Goal: Transaction & Acquisition: Purchase product/service

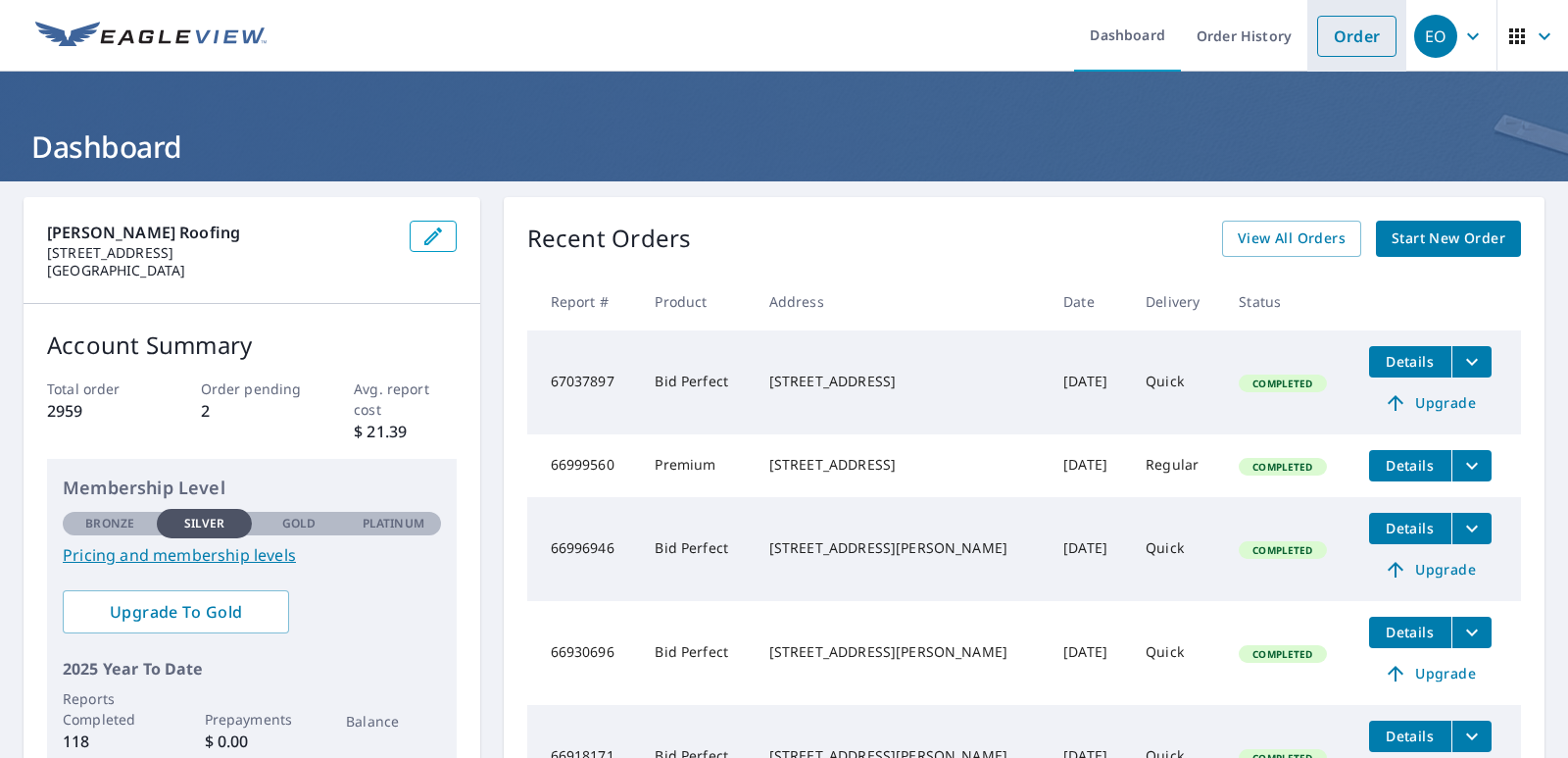
click at [1336, 33] on link "Order" at bounding box center [1357, 37] width 79 height 41
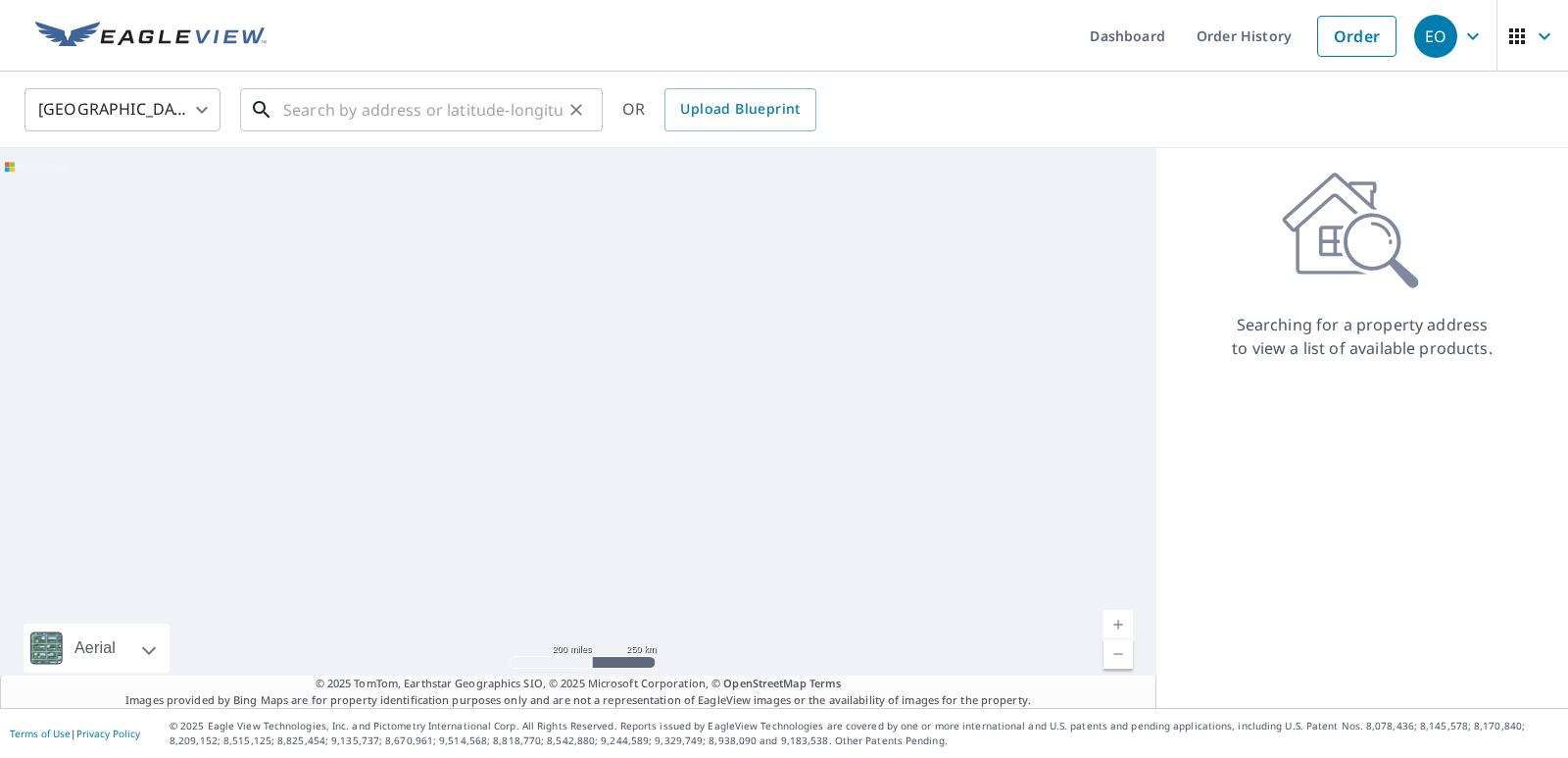
click at [307, 116] on input "text" at bounding box center [422, 110] width 279 height 55
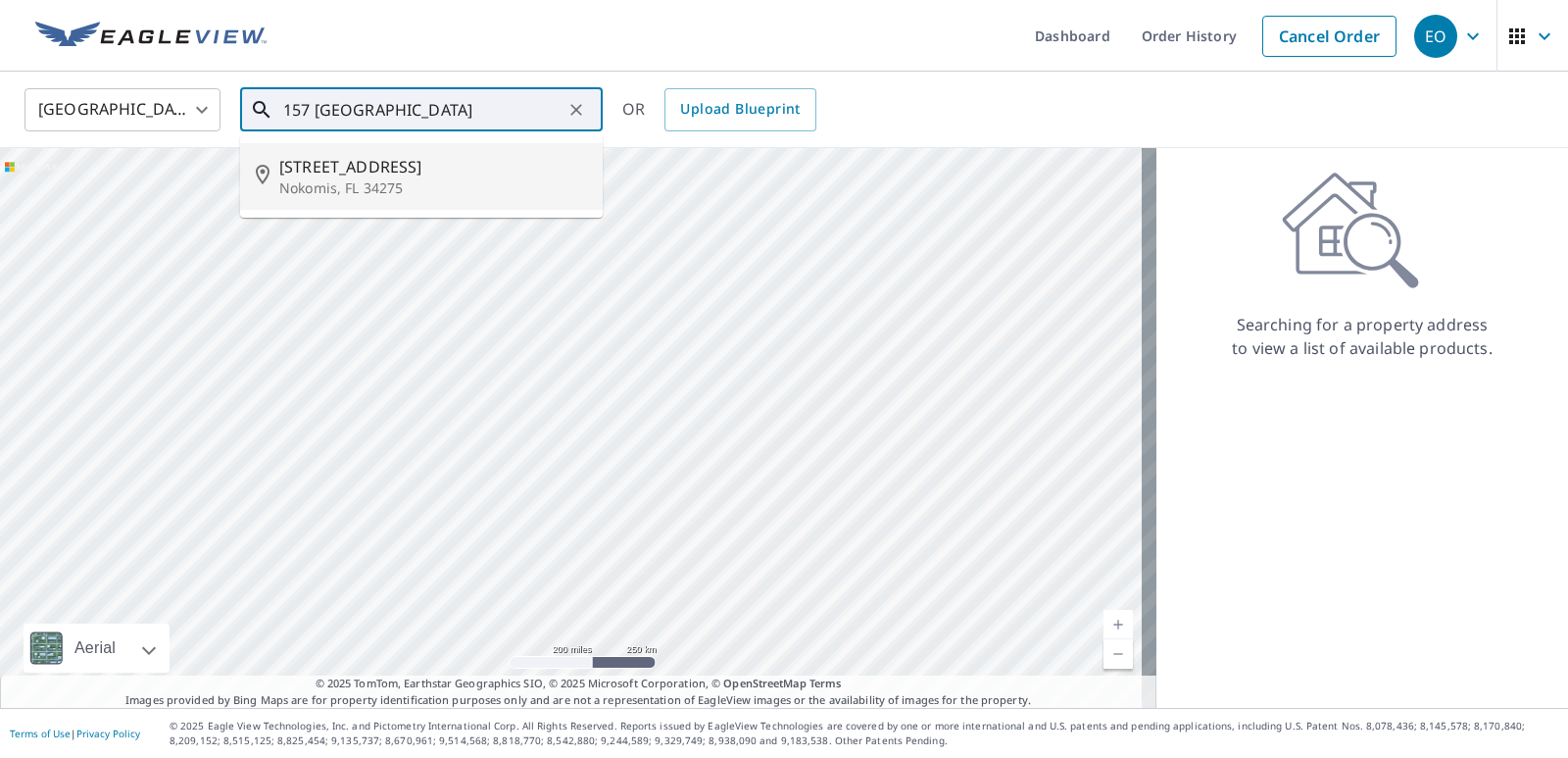
click at [367, 173] on span "[STREET_ADDRESS]" at bounding box center [433, 167] width 308 height 24
type input "[STREET_ADDRESS]"
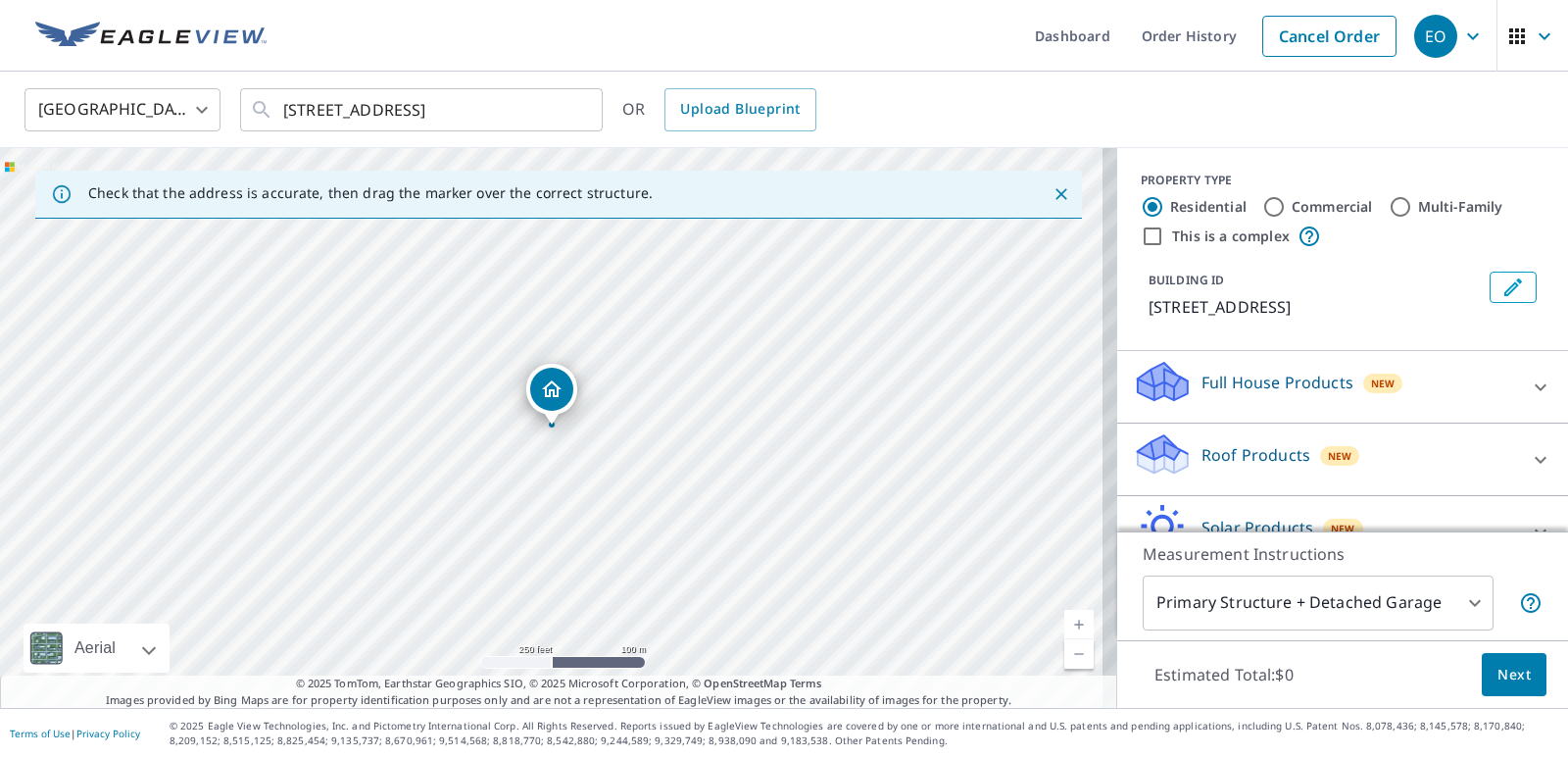
scroll to position [98, 0]
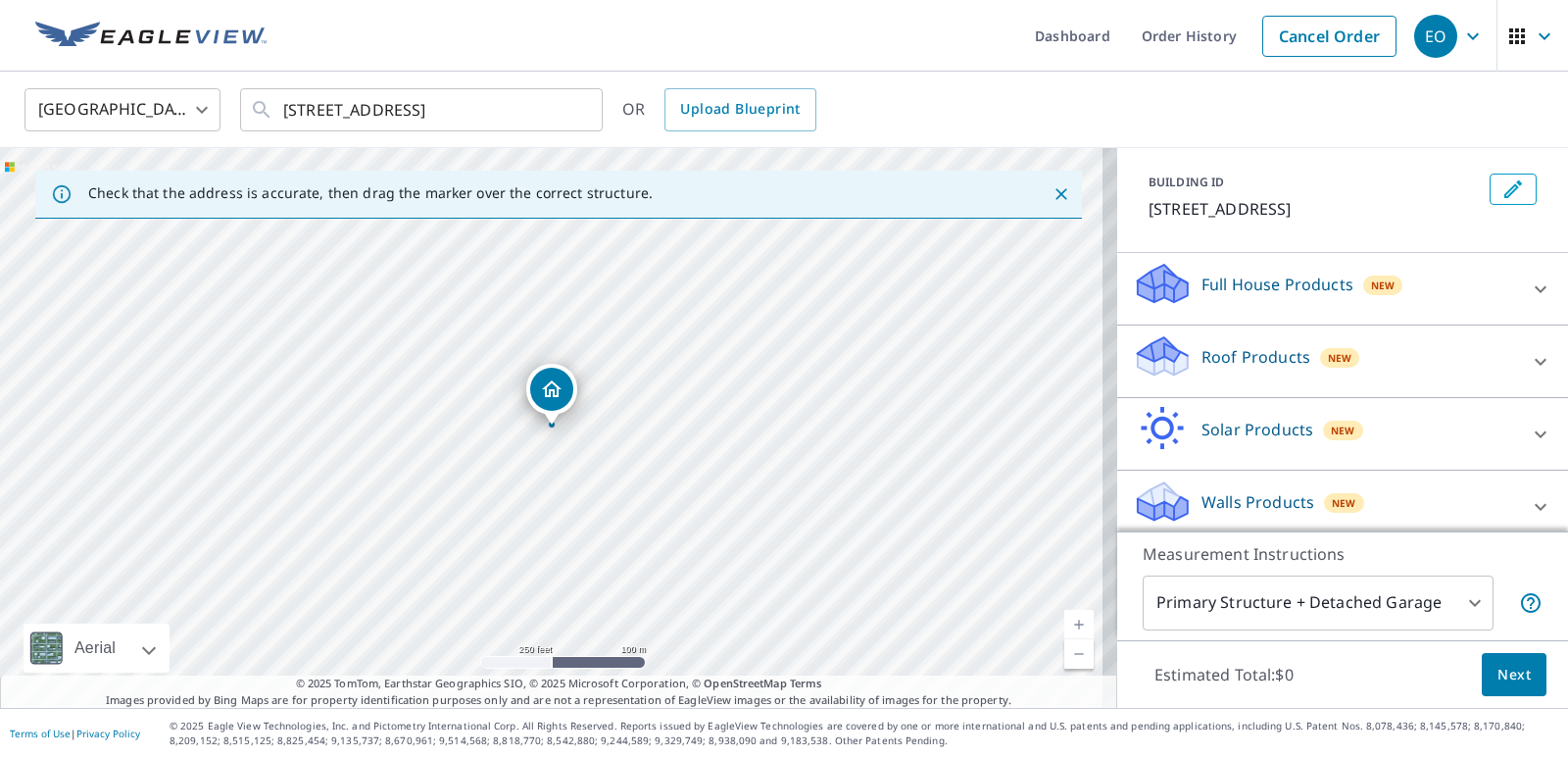
click at [1270, 360] on p "Roof Products" at bounding box center [1256, 357] width 109 height 24
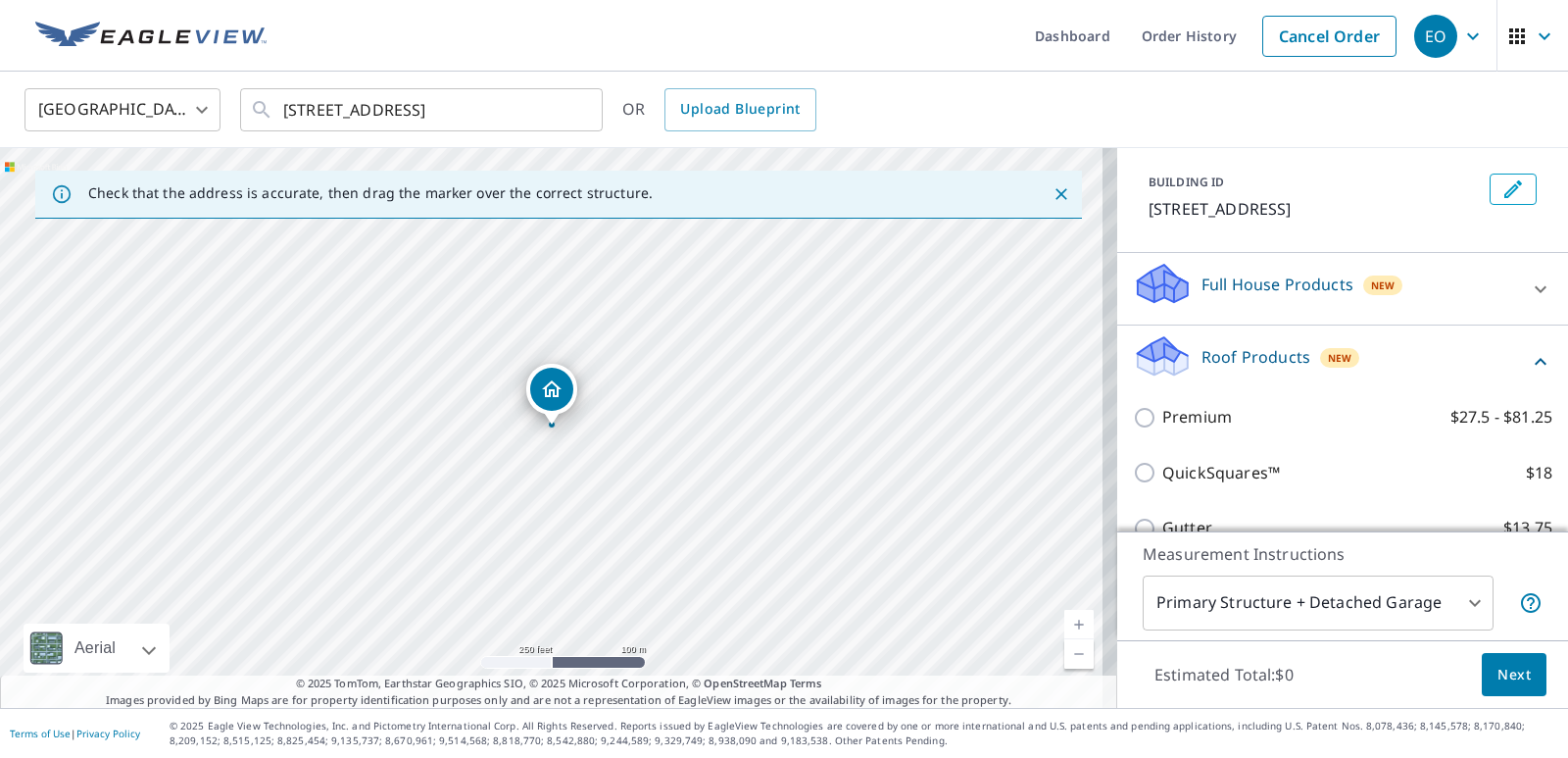
scroll to position [294, 0]
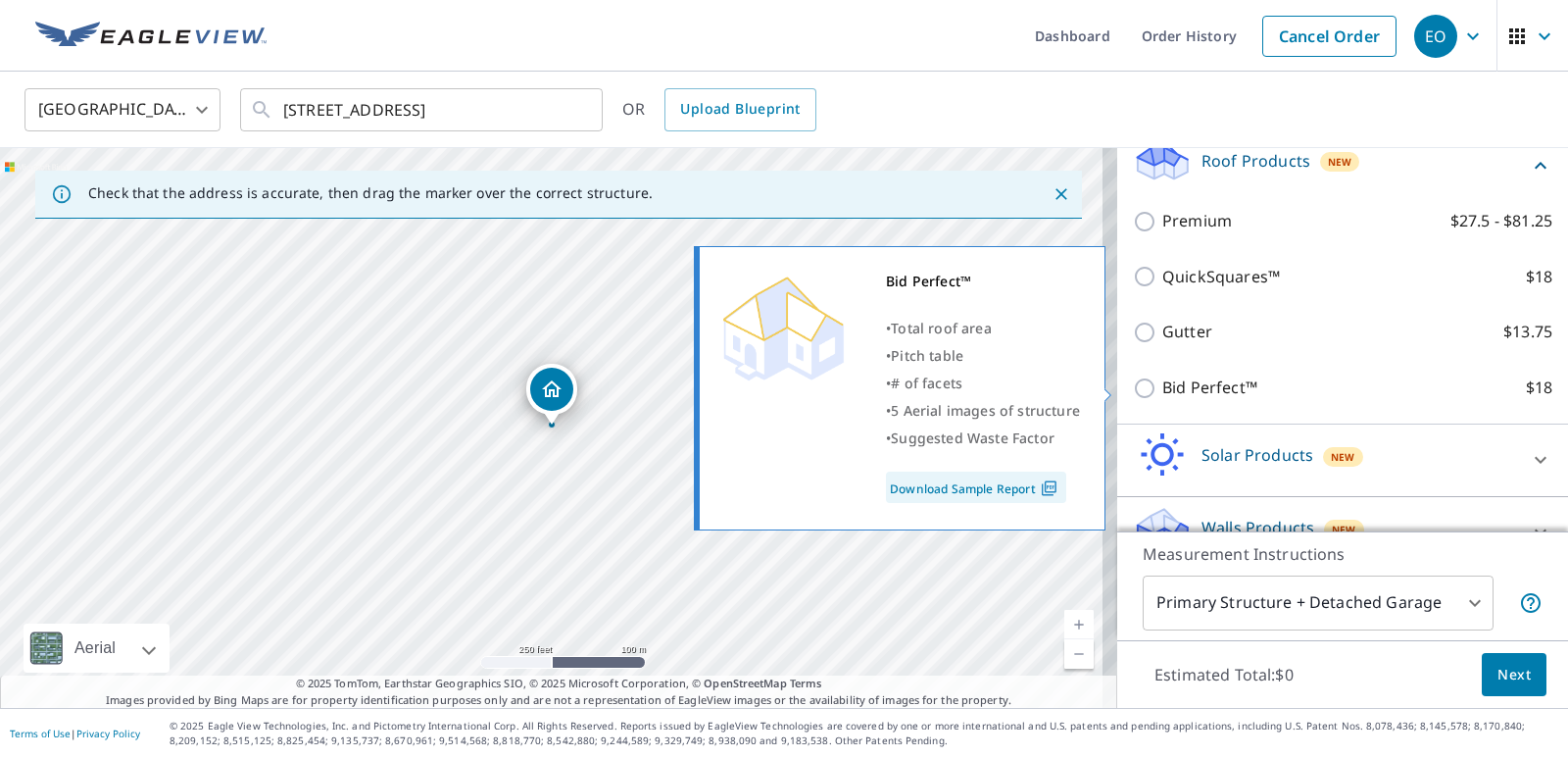
click at [1136, 387] on input "Bid Perfect™ $18" at bounding box center [1148, 388] width 30 height 24
checkbox input "true"
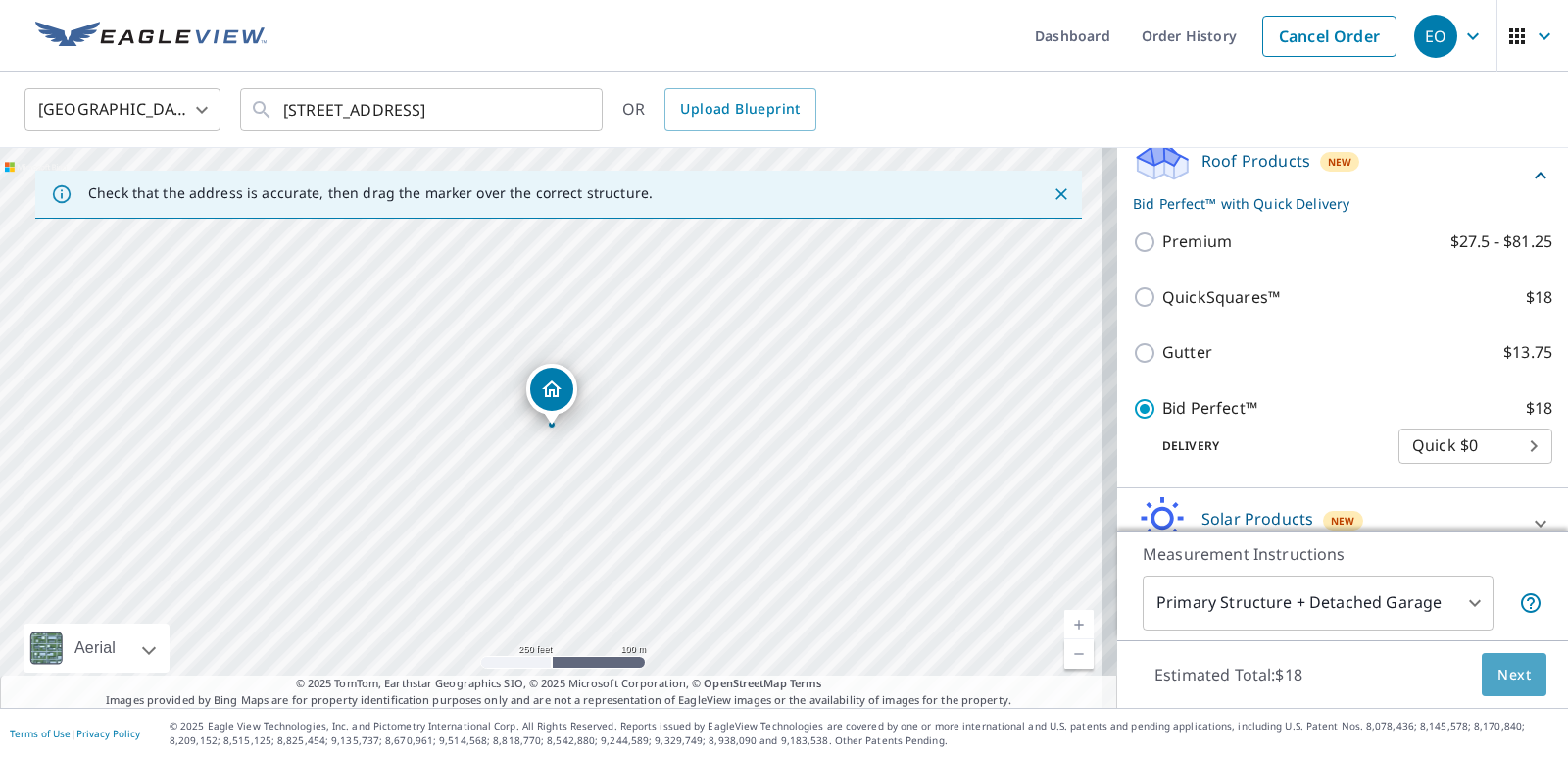
click at [1504, 672] on span "Next" at bounding box center [1515, 674] width 34 height 25
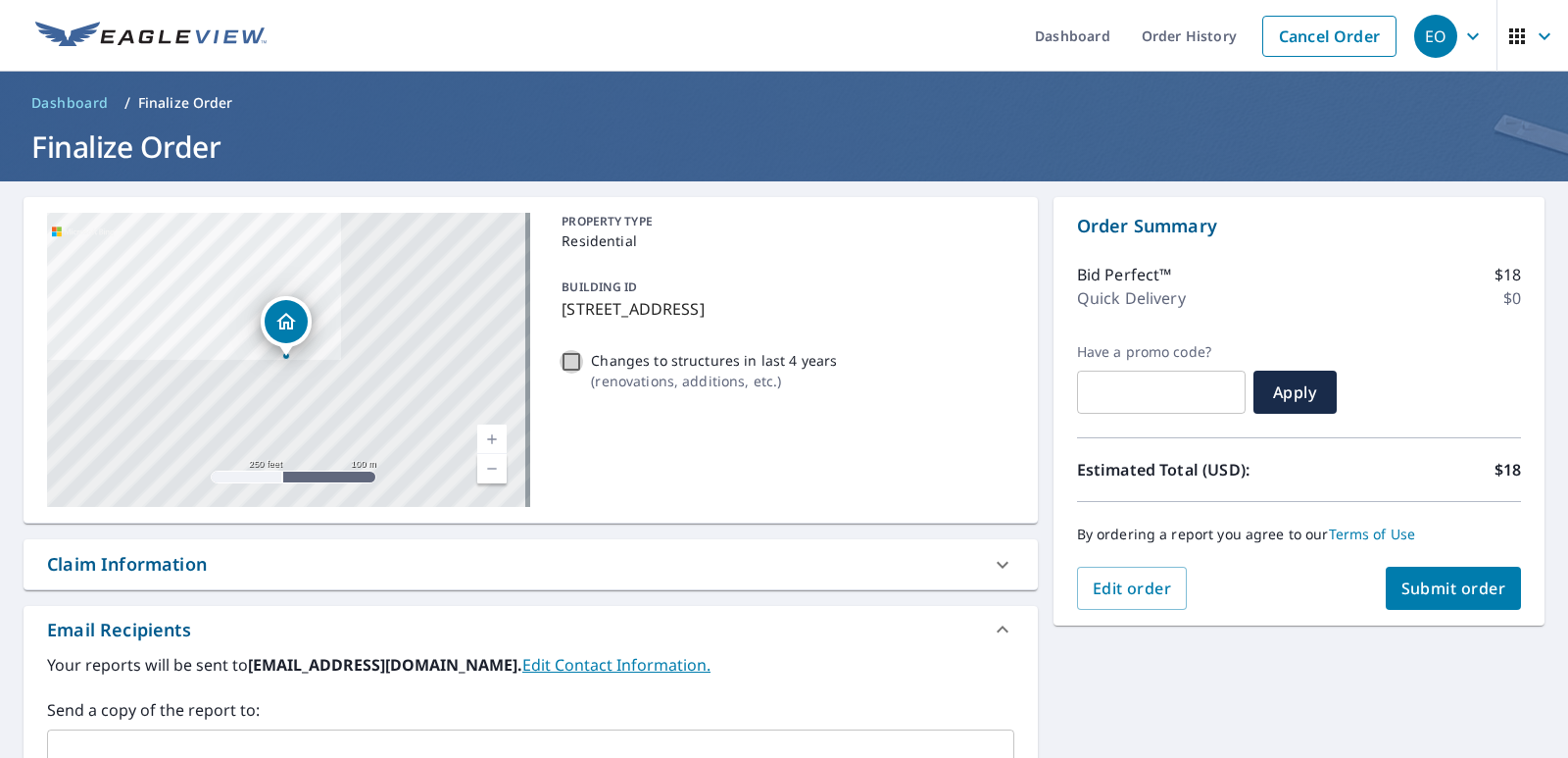
click at [566, 359] on input "Changes to structures in last 4 years ( renovations, additions, etc. )" at bounding box center [571, 362] width 24 height 24
checkbox input "true"
click at [1441, 592] on span "Submit order" at bounding box center [1454, 588] width 105 height 22
